Goal: Task Accomplishment & Management: Use online tool/utility

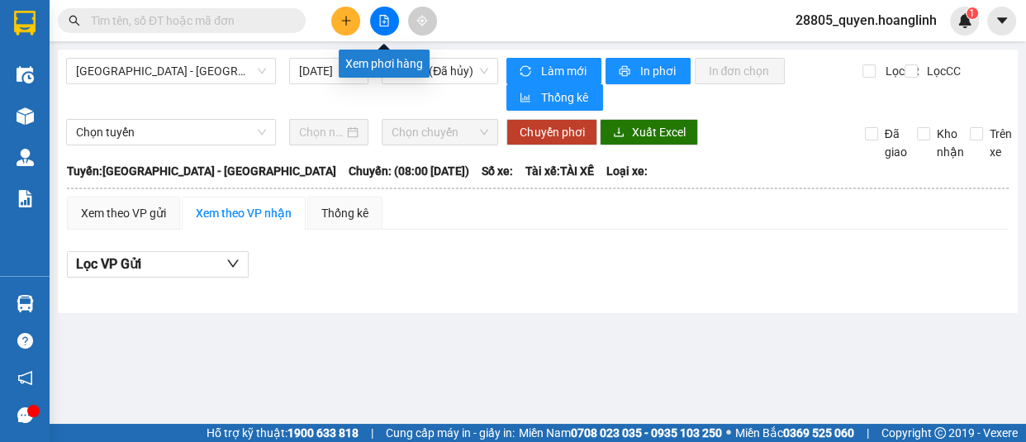
click at [382, 17] on icon "file-add" at bounding box center [384, 21] width 12 height 12
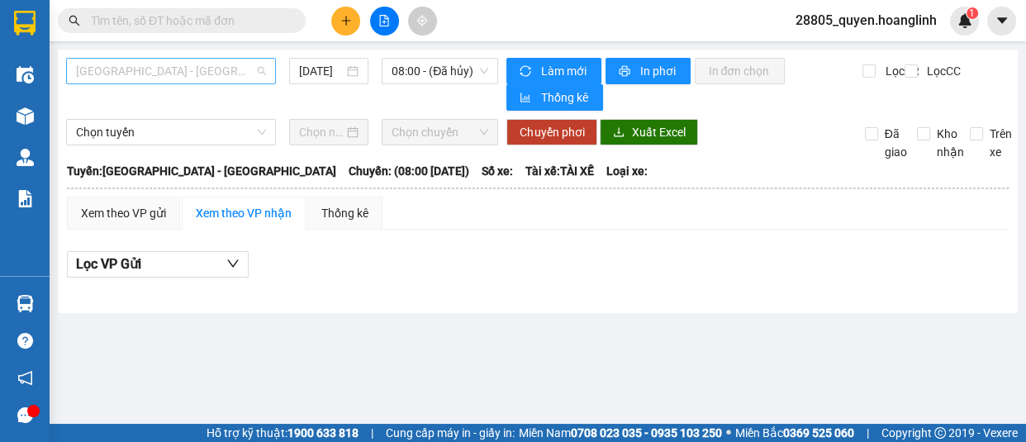
click at [238, 71] on span "[GEOGRAPHIC_DATA] - [GEOGRAPHIC_DATA]" at bounding box center [171, 71] width 190 height 25
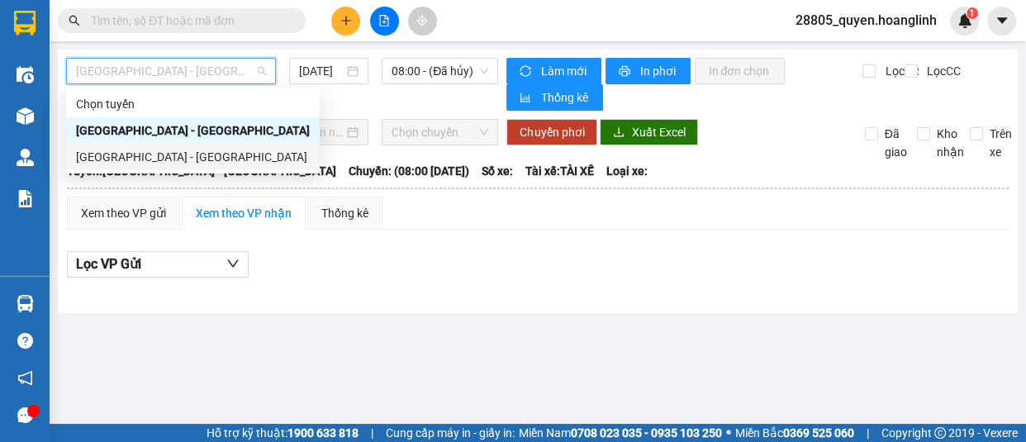
click at [223, 157] on div "[GEOGRAPHIC_DATA] - [GEOGRAPHIC_DATA]" at bounding box center [193, 157] width 234 height 18
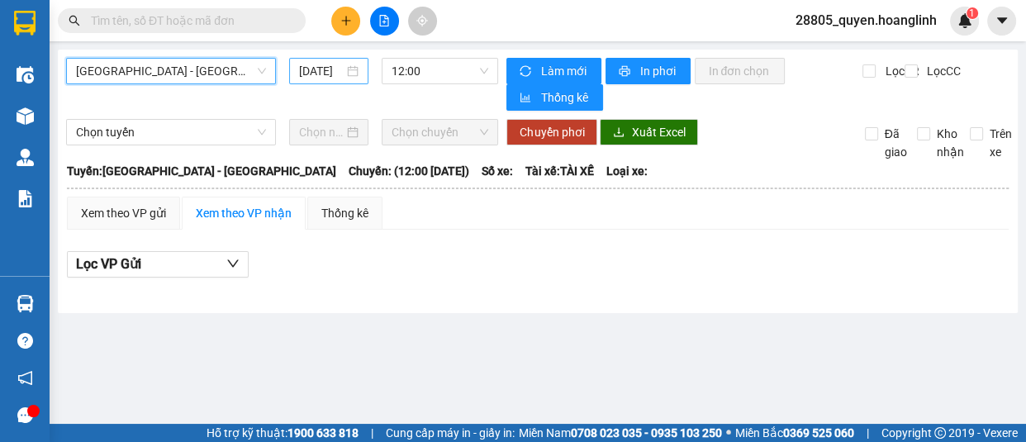
click at [345, 70] on div "[DATE]" at bounding box center [328, 71] width 59 height 18
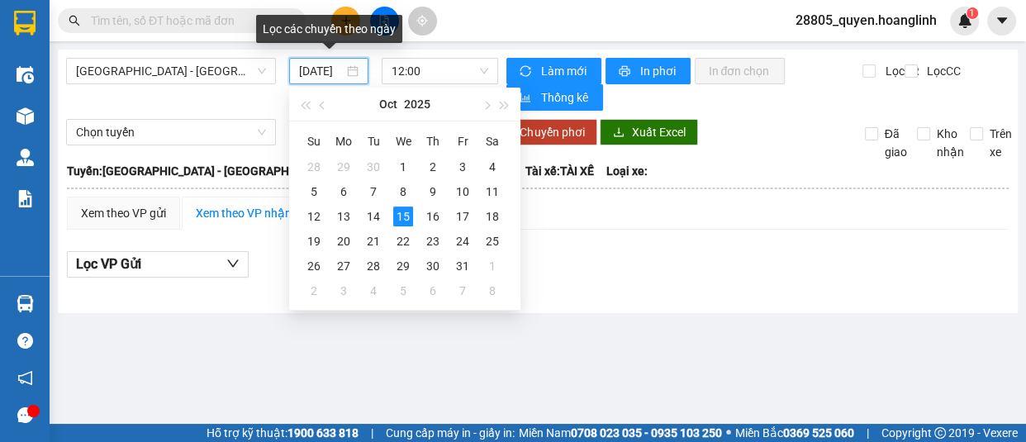
scroll to position [0, 13]
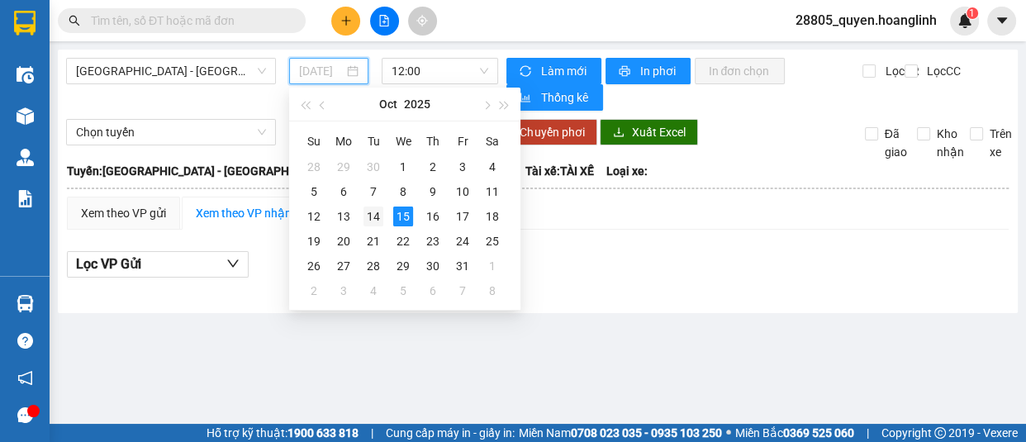
click at [381, 215] on div "14" at bounding box center [374, 217] width 20 height 20
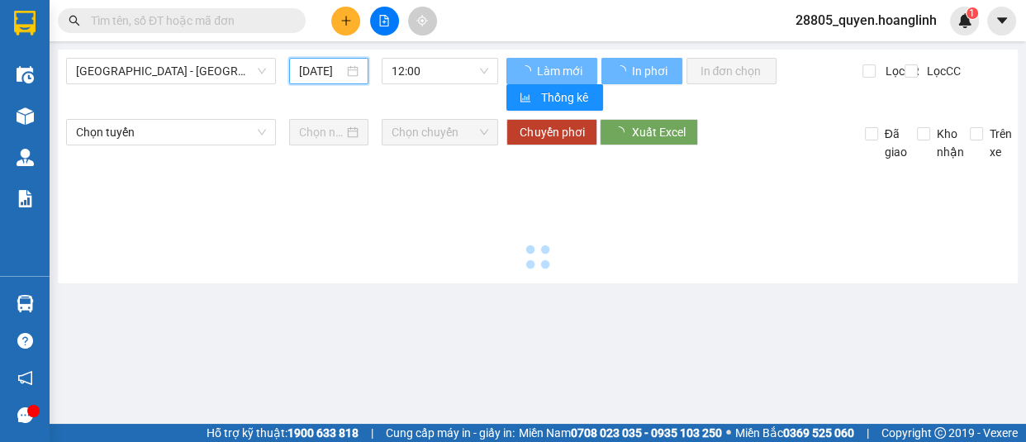
type input "[DATE]"
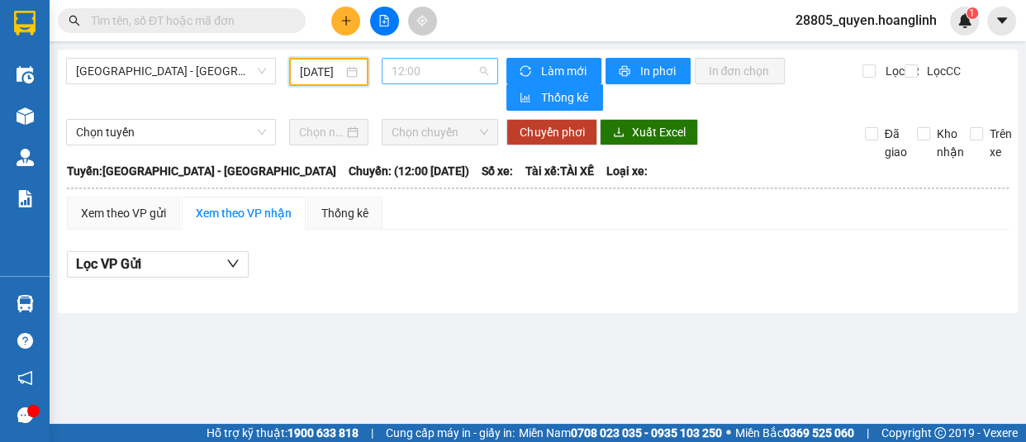
click at [453, 69] on span "12:00" at bounding box center [440, 71] width 97 height 25
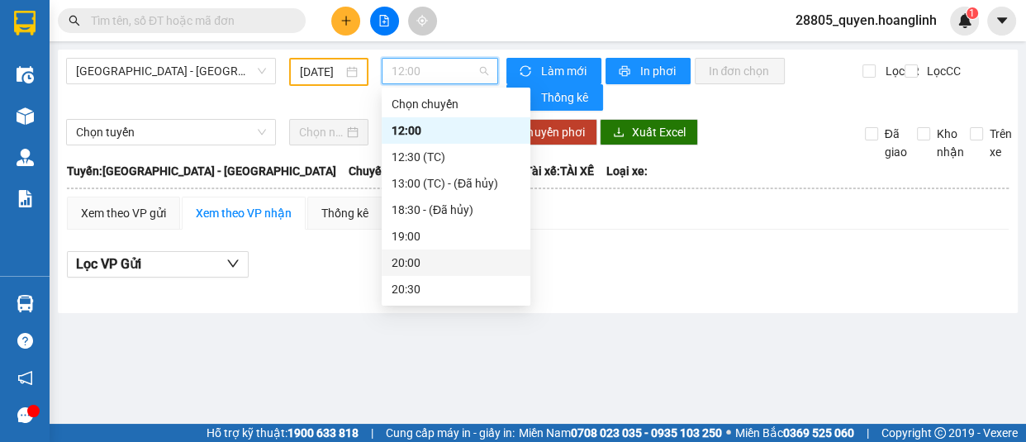
click at [432, 256] on div "20:00" at bounding box center [456, 263] width 129 height 18
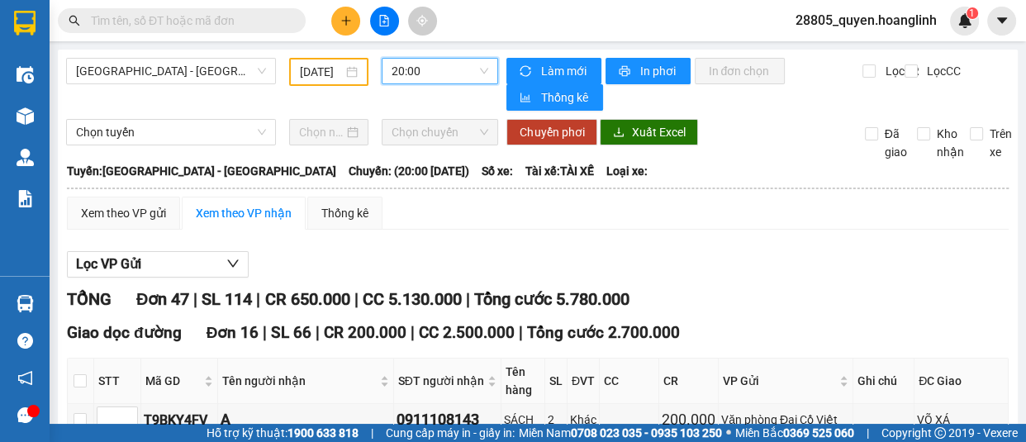
click at [445, 75] on span "20:00" at bounding box center [440, 71] width 97 height 25
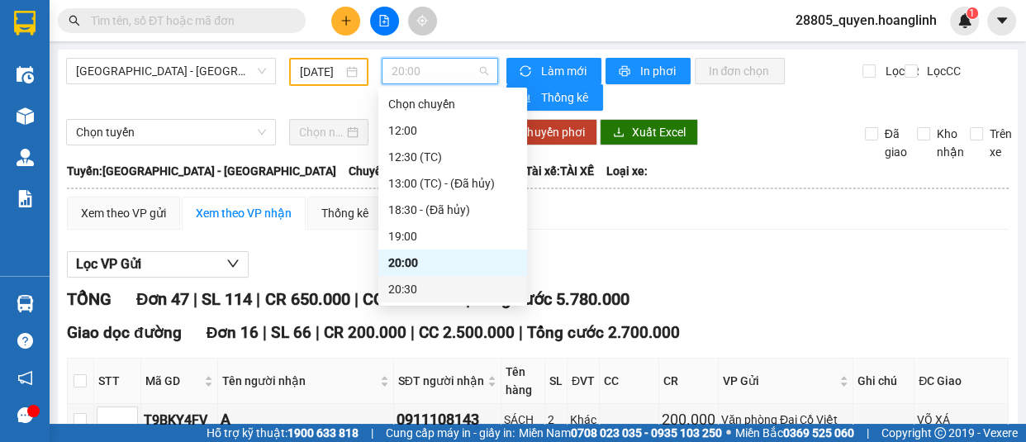
click at [420, 290] on div "20:30" at bounding box center [452, 289] width 129 height 18
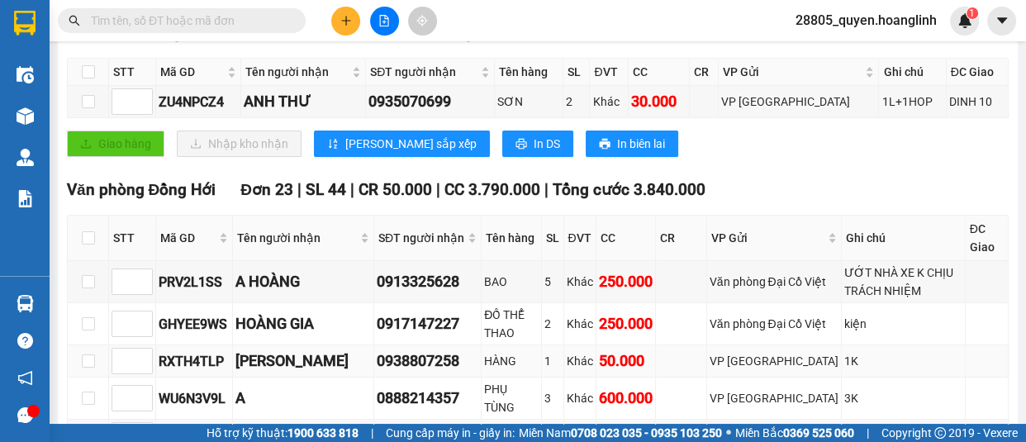
scroll to position [225, 0]
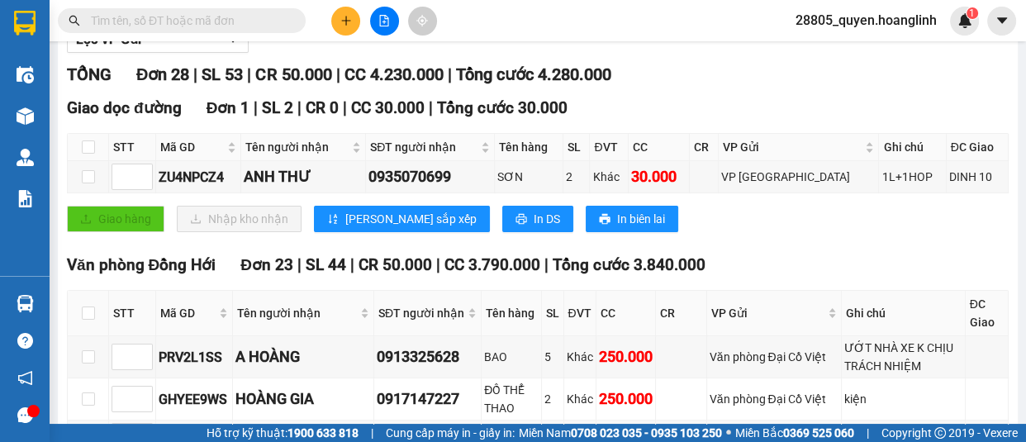
click at [212, 19] on input "text" at bounding box center [188, 21] width 195 height 18
click at [212, 20] on input "text" at bounding box center [188, 21] width 195 height 18
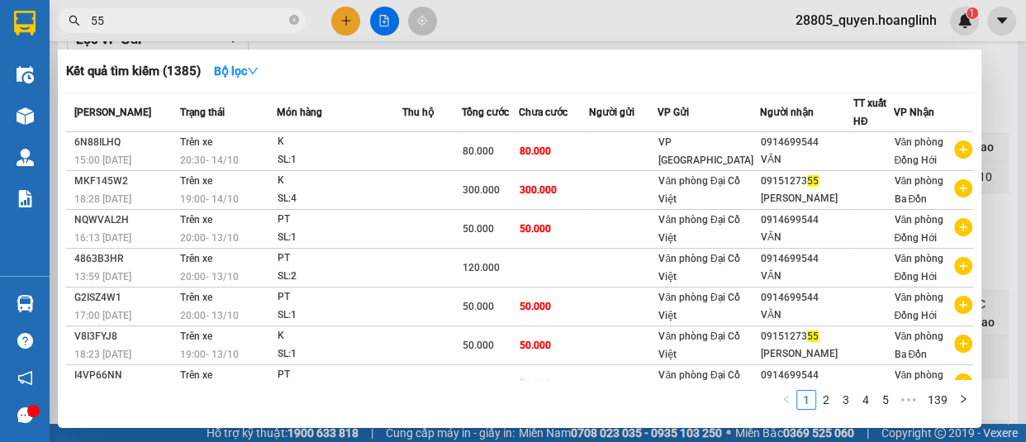
type input "555"
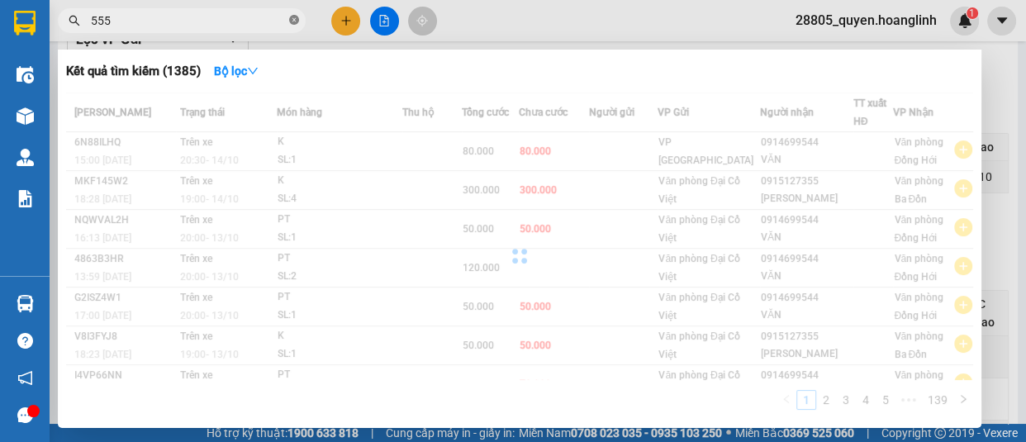
click at [295, 21] on icon "close-circle" at bounding box center [294, 20] width 10 height 10
